Goal: Task Accomplishment & Management: Use online tool/utility

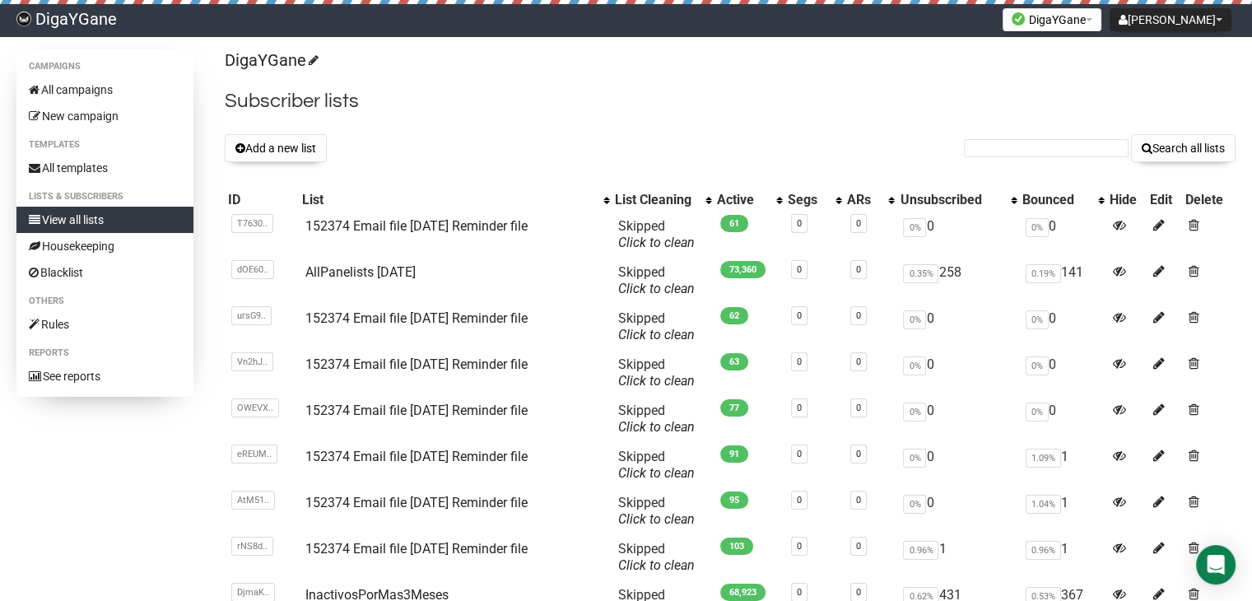
click at [300, 149] on button "Add a new list" at bounding box center [276, 148] width 102 height 28
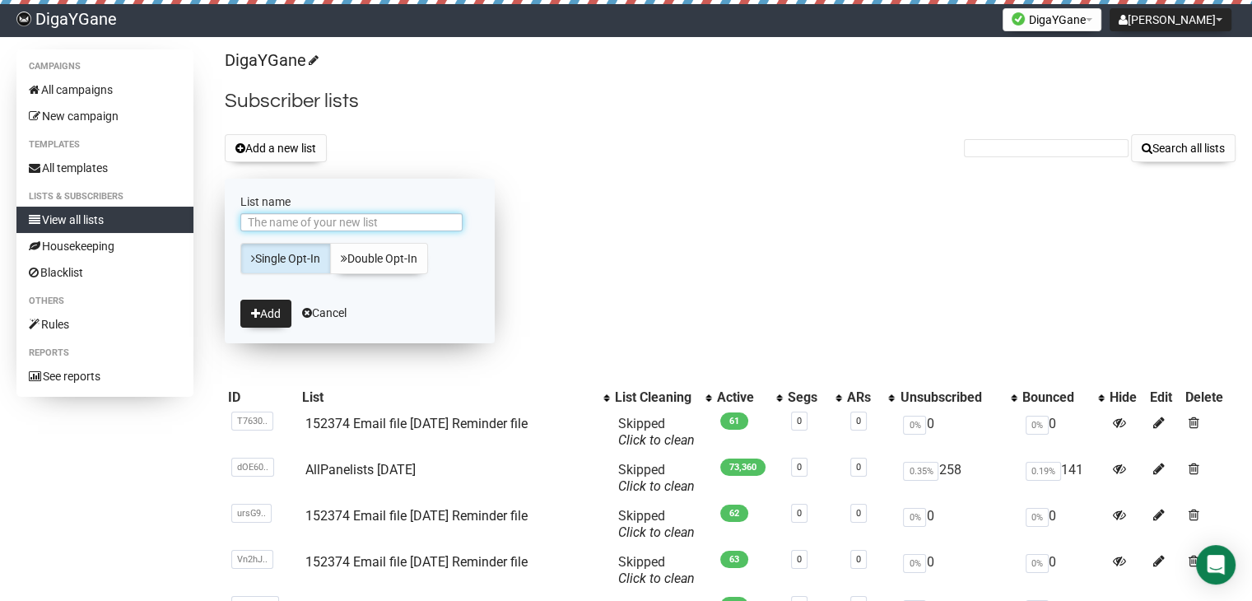
click at [293, 215] on input "List name" at bounding box center [351, 222] width 222 height 18
paste input "152374 Lucid & DYG panellist both [DATE]"
type input "152374 Lucid & DYG panellist both [DATE]"
click at [273, 314] on button "Add" at bounding box center [265, 314] width 51 height 28
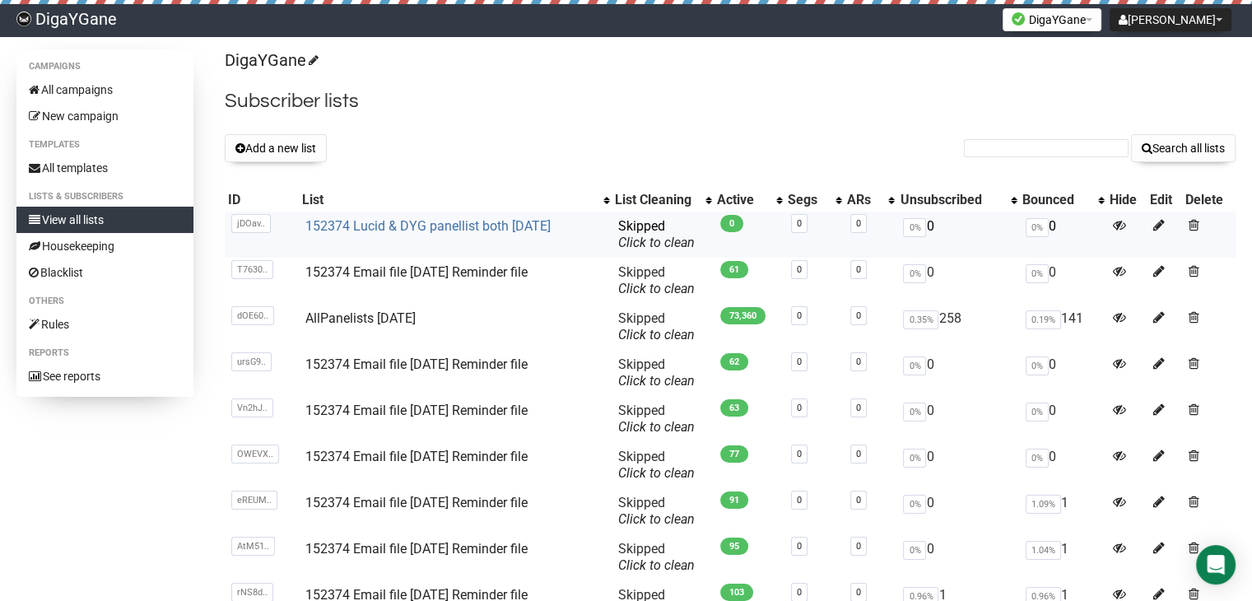
click at [484, 230] on link "152374 Lucid & DYG panellist both [DATE]" at bounding box center [427, 226] width 245 height 16
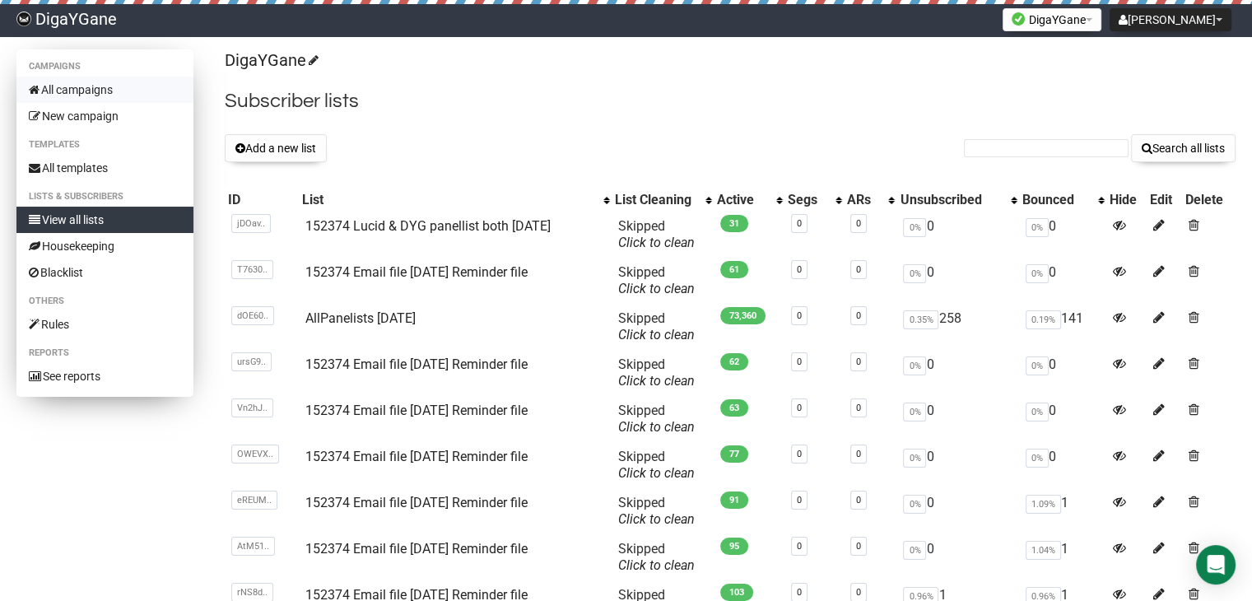
click at [85, 89] on link "All campaigns" at bounding box center [104, 90] width 177 height 26
